Goal: Information Seeking & Learning: Learn about a topic

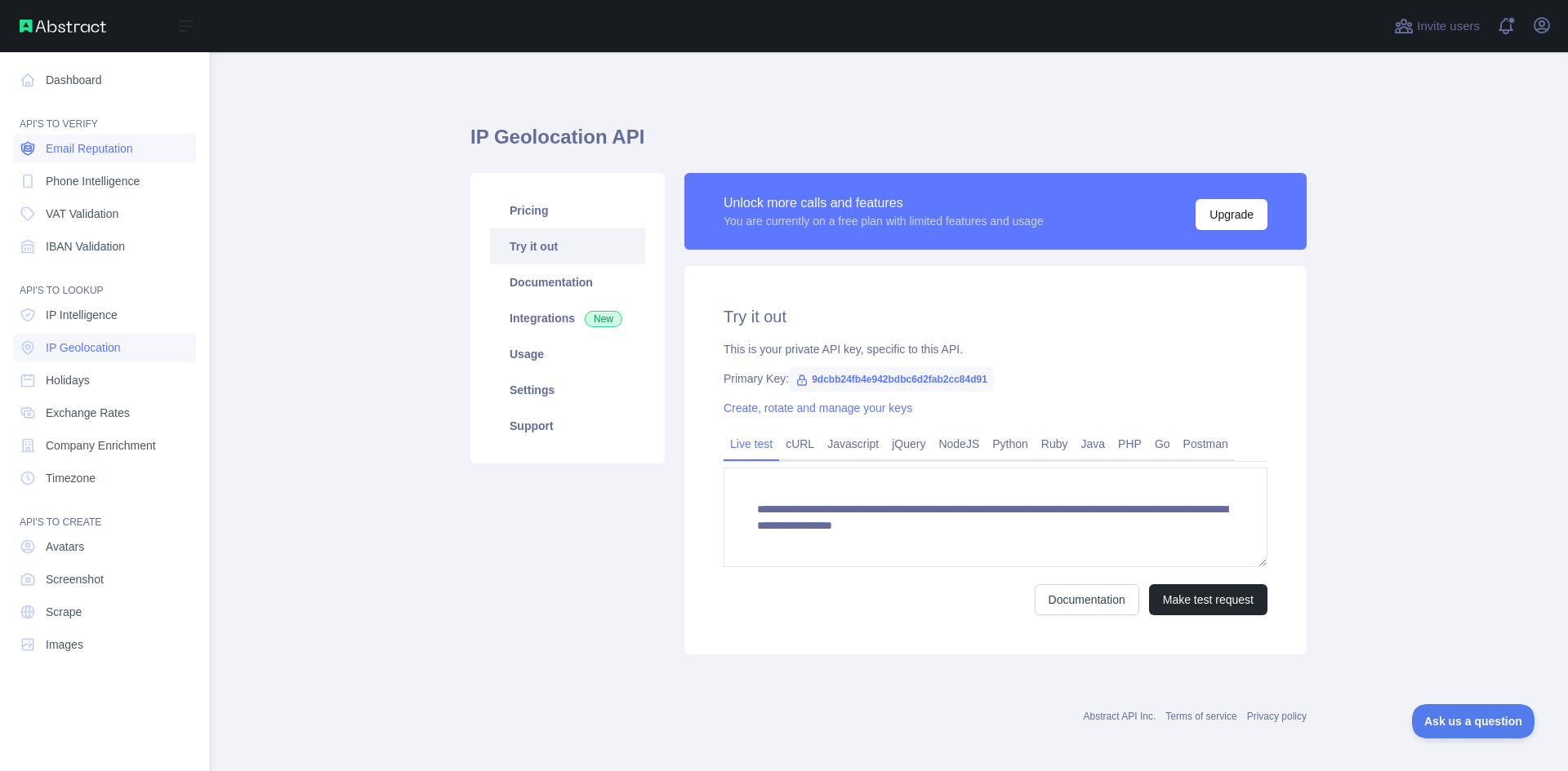
click at [112, 156] on span "Email Reputation" at bounding box center [89, 148] width 88 height 16
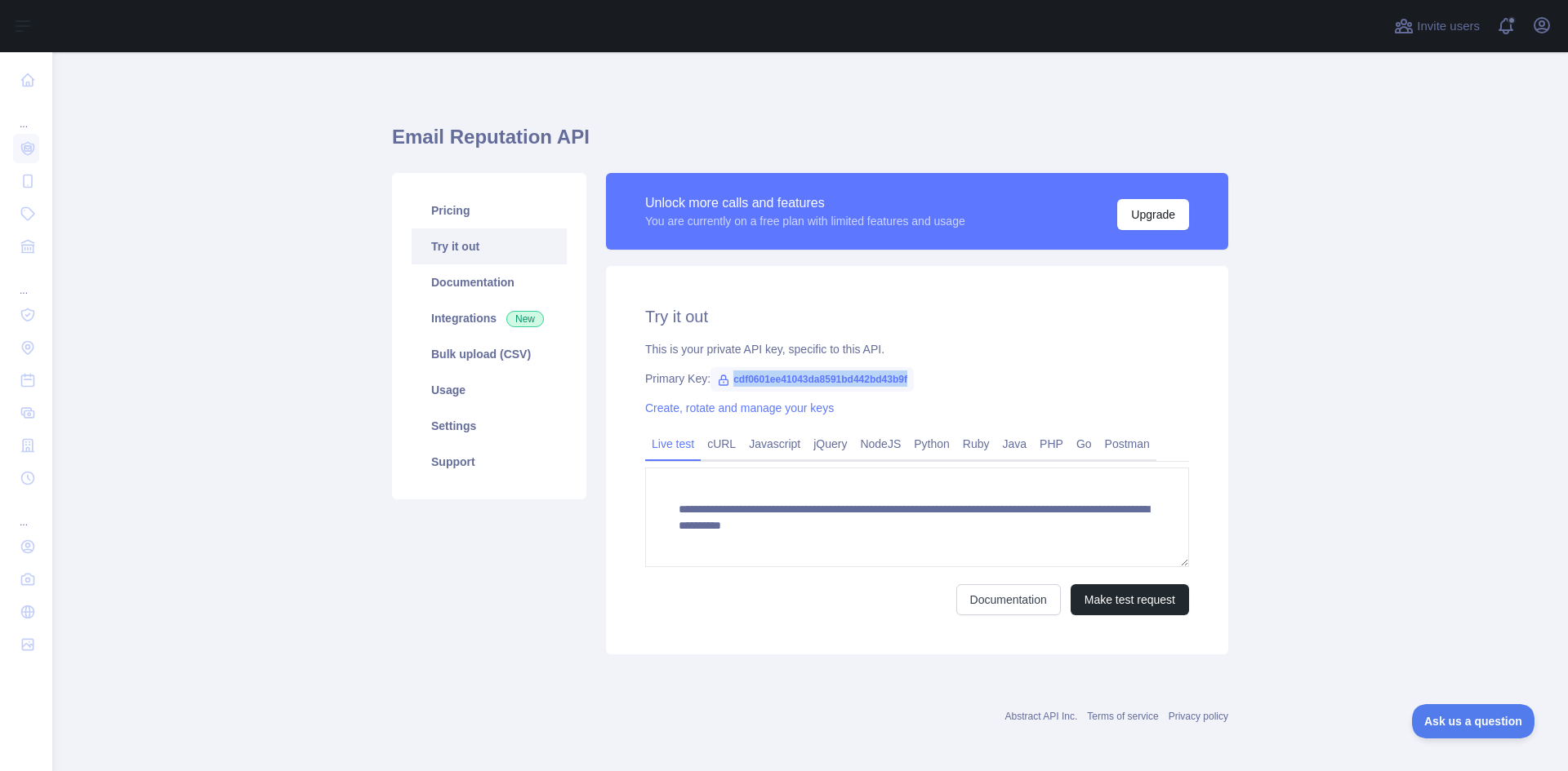
drag, startPoint x: 725, startPoint y: 381, endPoint x: 908, endPoint y: 378, distance: 183.0
click at [908, 378] on span "cdf0601ee41043da8591bd442bd43b9f" at bounding box center [812, 379] width 204 height 24
copy span "cdf0601ee41043da8591bd442bd43b9f"
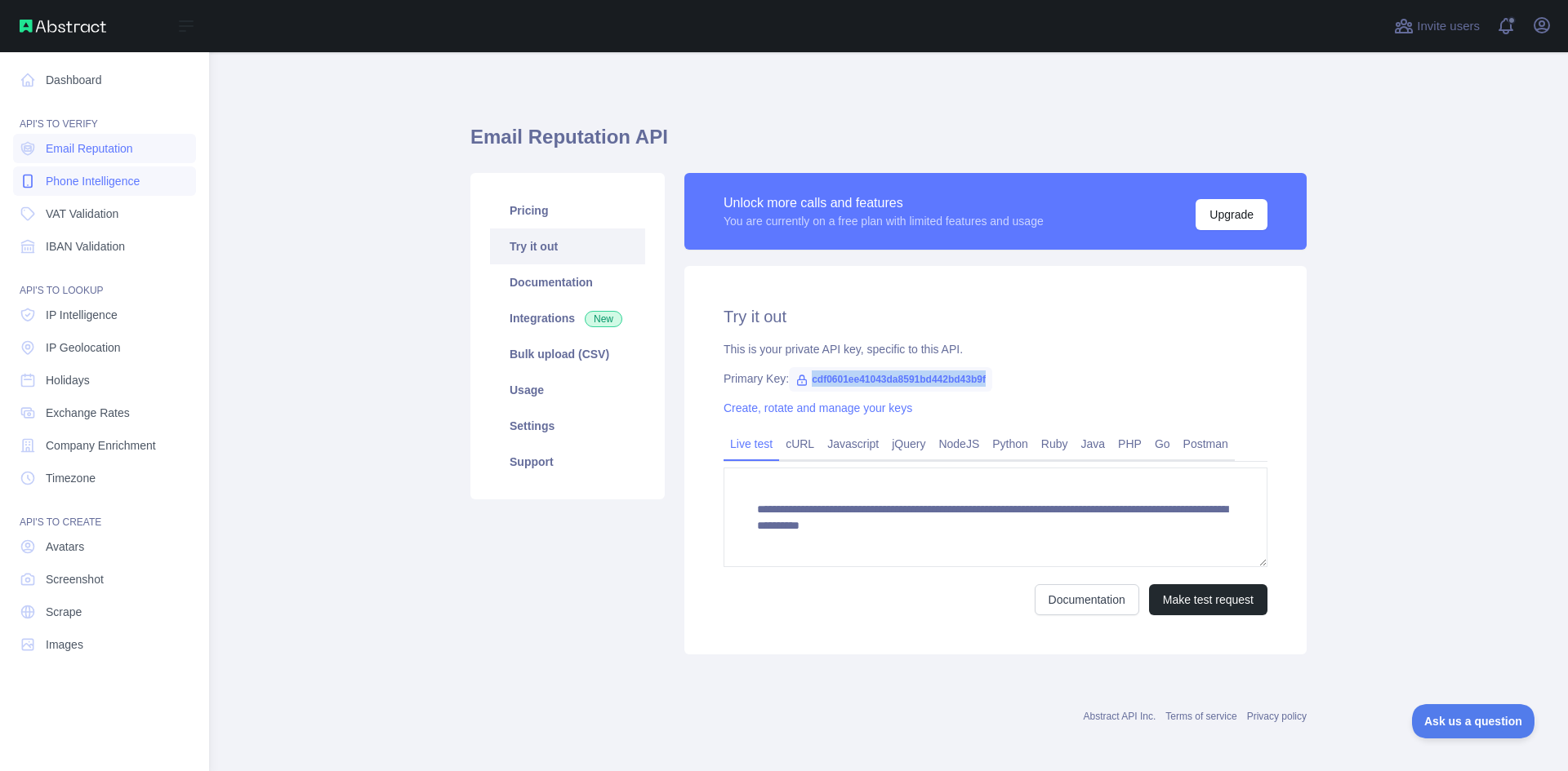
click at [157, 191] on link "Phone Intelligence" at bounding box center [104, 181] width 183 height 29
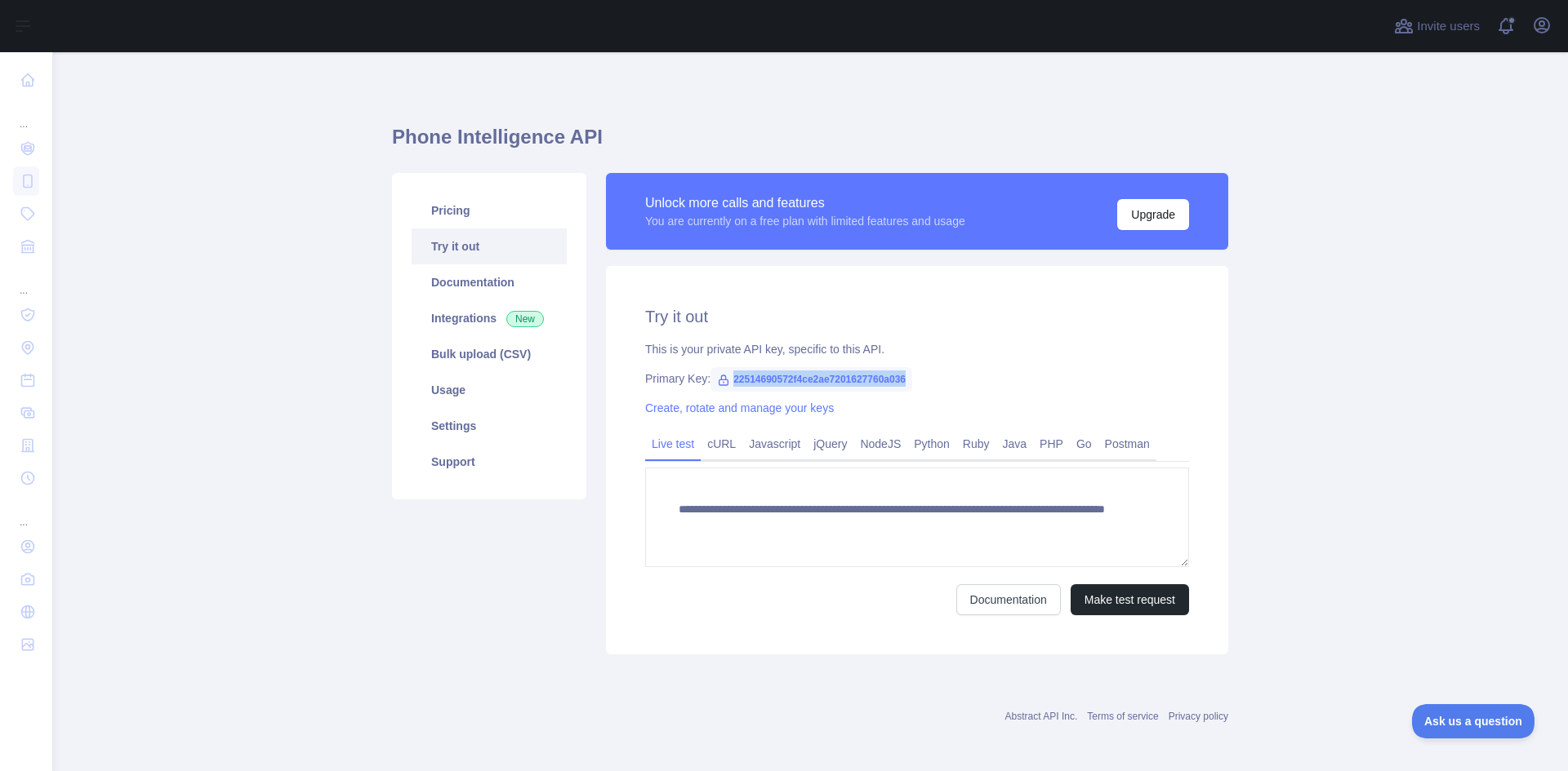
drag, startPoint x: 725, startPoint y: 378, endPoint x: 903, endPoint y: 375, distance: 178.0
click at [903, 375] on span "22514690572f4ce2ae7201627760a036" at bounding box center [811, 379] width 202 height 24
copy span "22514690572f4ce2ae7201627760a036"
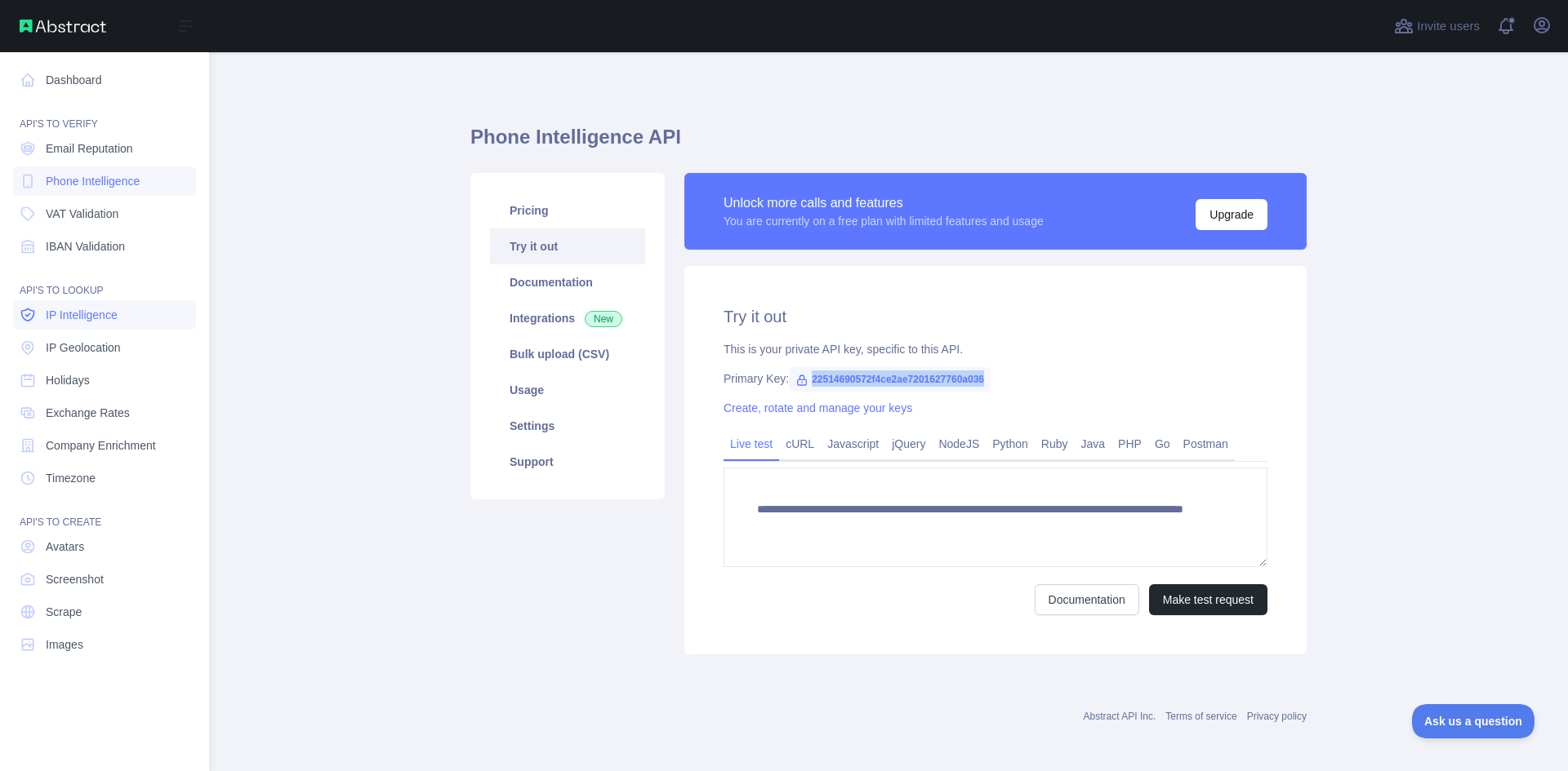
click at [79, 315] on span "IP Intelligence" at bounding box center [81, 314] width 72 height 16
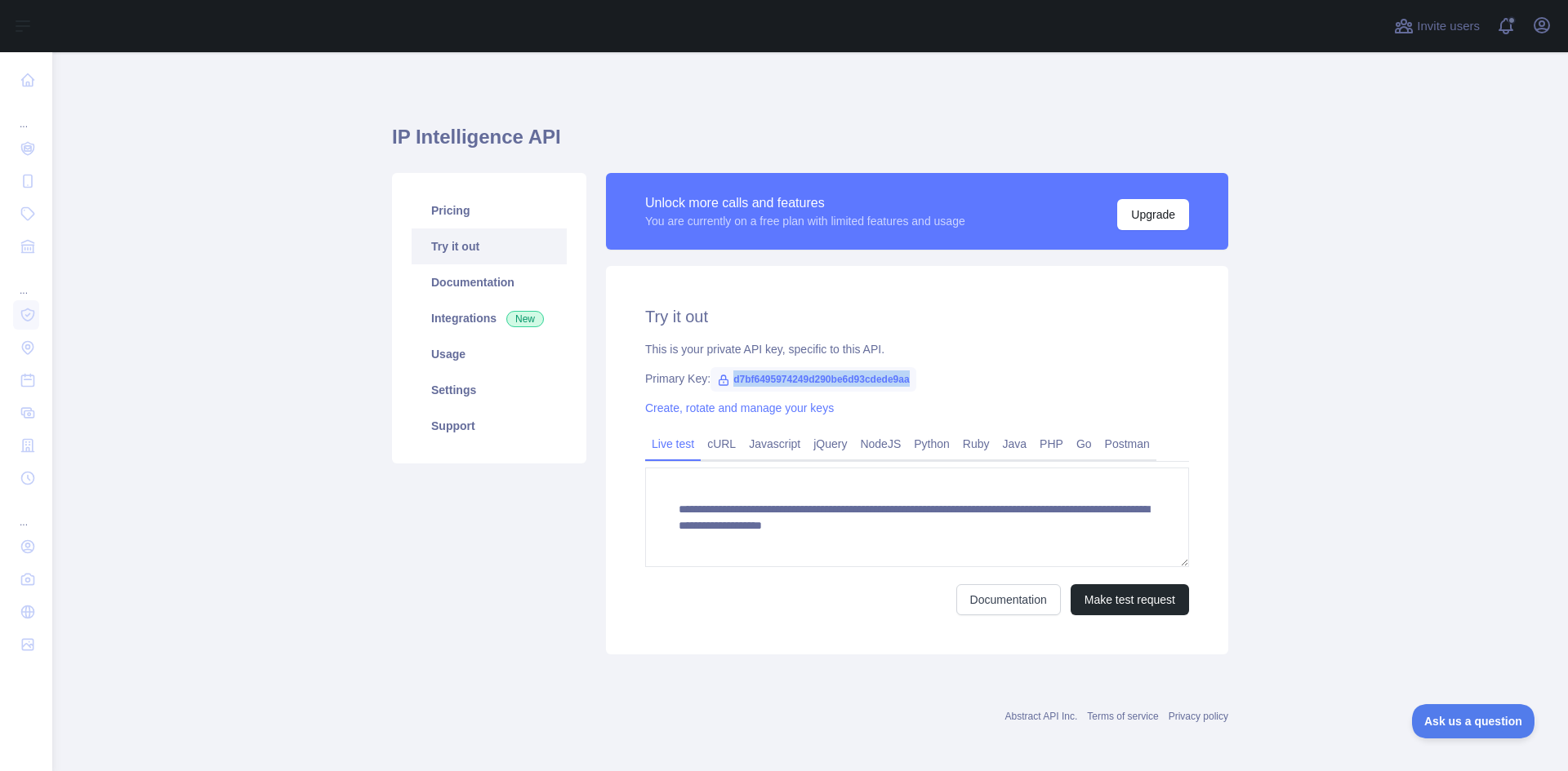
drag, startPoint x: 724, startPoint y: 377, endPoint x: 929, endPoint y: 373, distance: 205.0
click at [929, 373] on div "Primary Key: d7bf6495974249d290be6d93cdede9aa" at bounding box center [917, 379] width 544 height 16
copy span "d7bf6495974249d290be6d93cdede9aa"
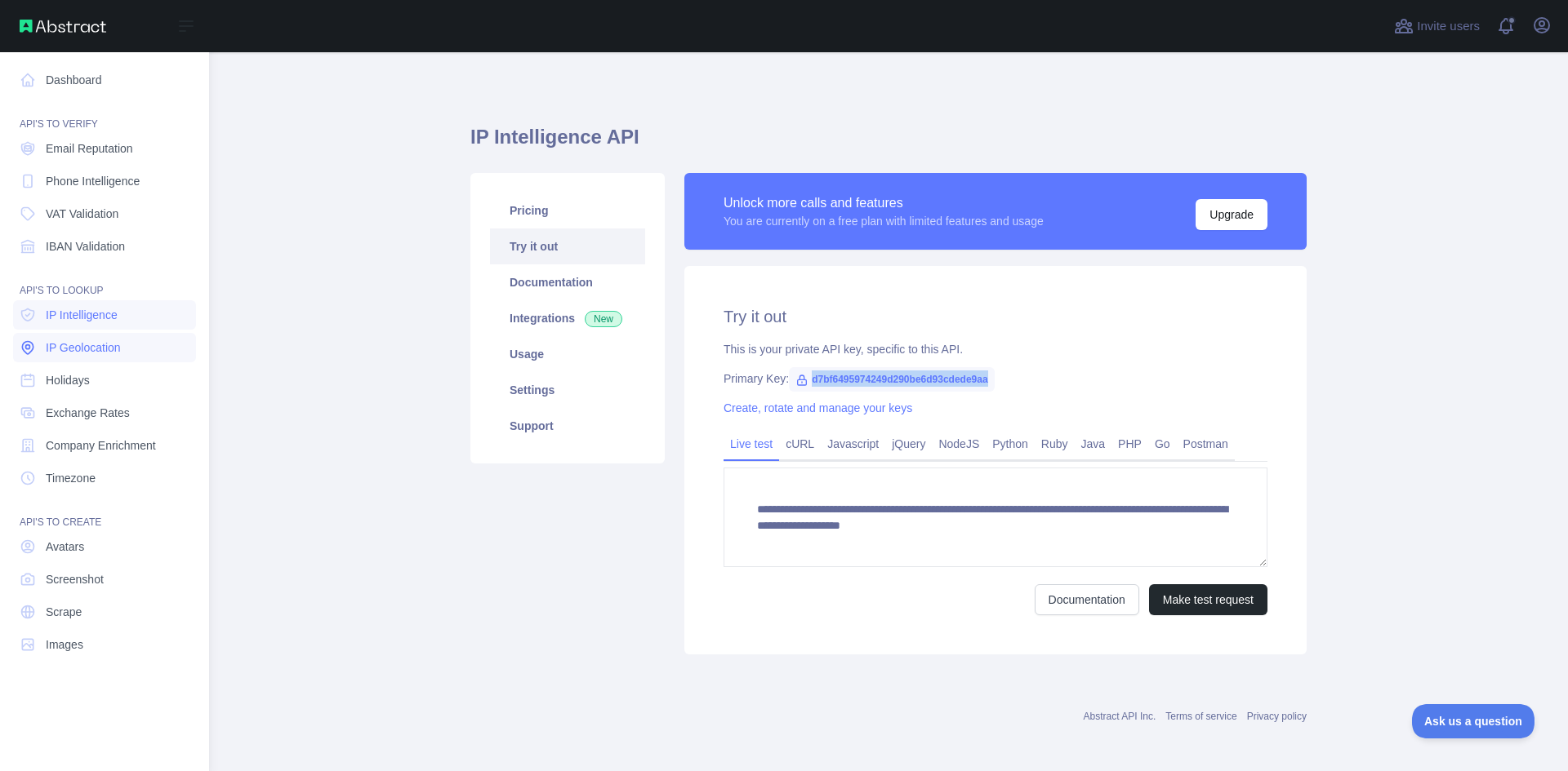
drag, startPoint x: 74, startPoint y: 364, endPoint x: 82, endPoint y: 353, distance: 13.6
click at [74, 364] on nav "Dashboard API'S TO VERIFY Email Reputation Phone Intelligence VAT Validation IB…" at bounding box center [104, 398] width 183 height 693
click at [82, 353] on span "IP Geolocation" at bounding box center [83, 347] width 75 height 16
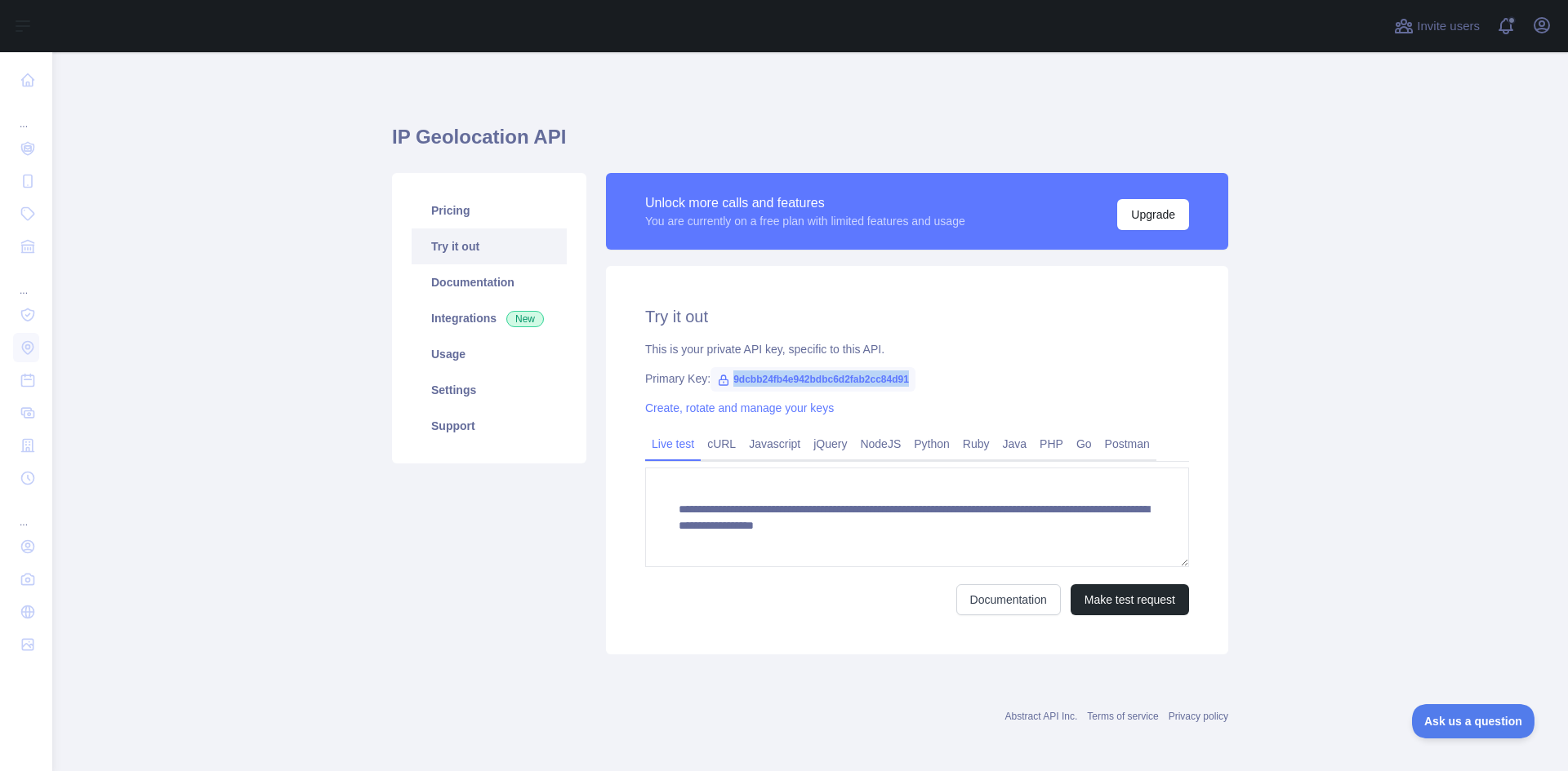
drag, startPoint x: 723, startPoint y: 383, endPoint x: 904, endPoint y: 384, distance: 181.0
click at [904, 384] on span "9dcbb24fb4e942bdbc6d2fab2cc84d91" at bounding box center [813, 379] width 205 height 24
copy span "9dcbb24fb4e942bdbc6d2fab2cc84d91"
click at [1544, 27] on icon "button" at bounding box center [1542, 25] width 20 height 20
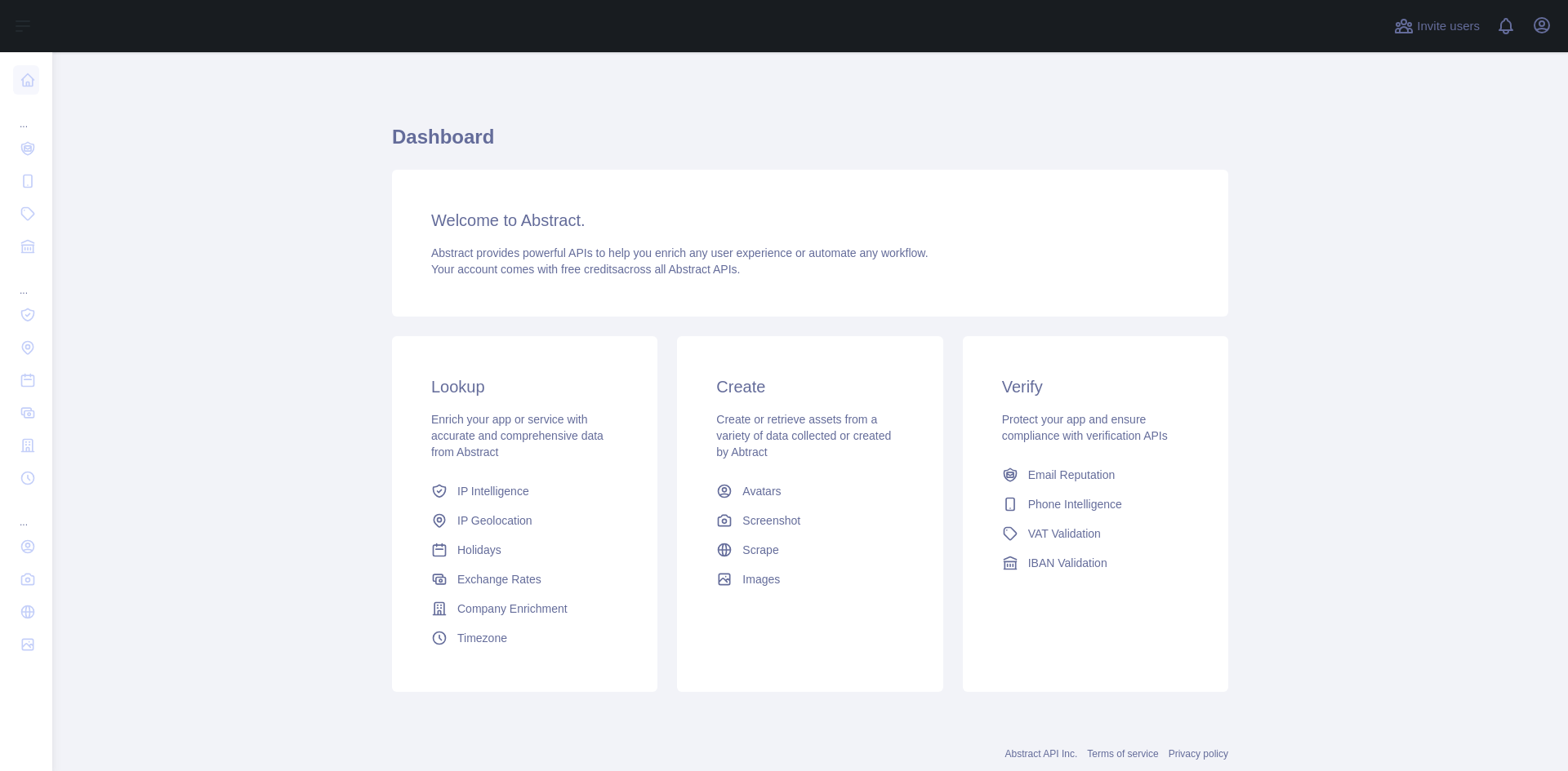
click at [1543, 38] on div "Open user menu" at bounding box center [1542, 26] width 26 height 29
click at [1542, 28] on icon "button" at bounding box center [1541, 25] width 15 height 15
